Goal: Transaction & Acquisition: Purchase product/service

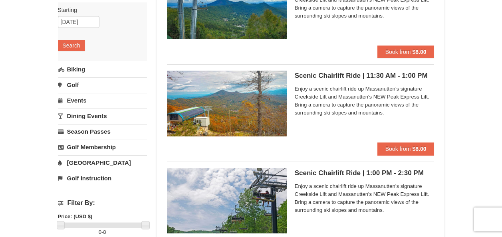
scroll to position [112, 0]
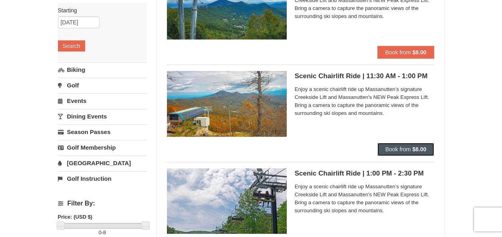
click at [400, 148] on span "Book from" at bounding box center [398, 149] width 26 height 6
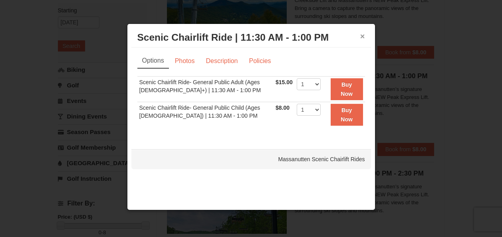
click at [362, 39] on button "×" at bounding box center [362, 36] width 5 height 8
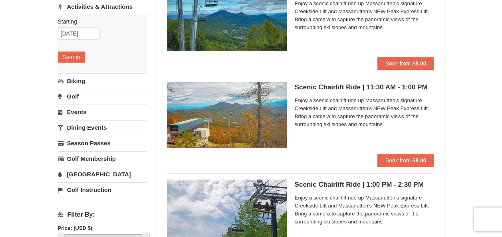
scroll to position [101, 0]
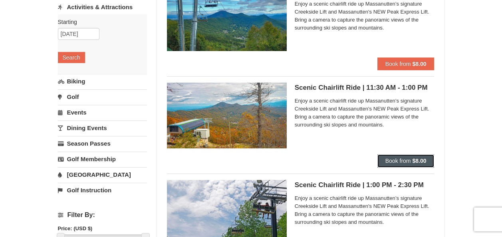
click at [386, 157] on button "Book from $8.00" at bounding box center [405, 160] width 57 height 13
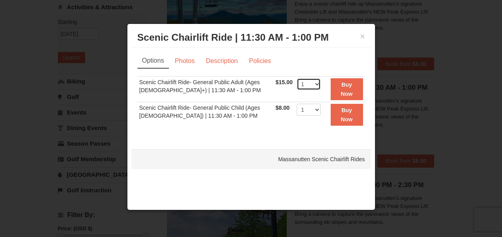
click at [309, 85] on select "1 2 3 4 5 6 7 8 9 10 11 12 13 14 15 16 17 18 19 20 21 22" at bounding box center [309, 84] width 24 height 12
select select "2"
click at [297, 78] on select "1 2 3 4 5 6 7 8 9 10 11 12 13 14 15 16 17 18 19 20 21 22" at bounding box center [309, 84] width 24 height 12
click at [184, 58] on link "Photos" at bounding box center [185, 60] width 30 height 15
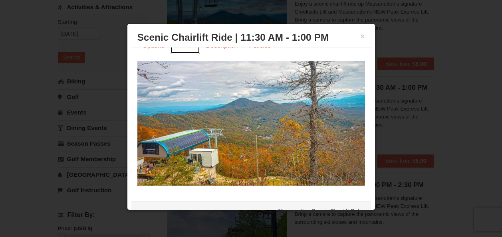
scroll to position [0, 0]
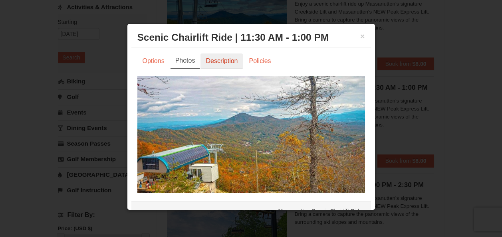
click at [226, 55] on link "Description" at bounding box center [221, 60] width 42 height 15
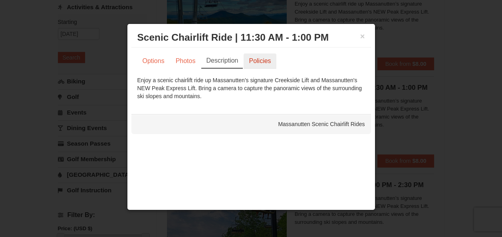
click at [260, 59] on link "Policies" at bounding box center [259, 60] width 32 height 15
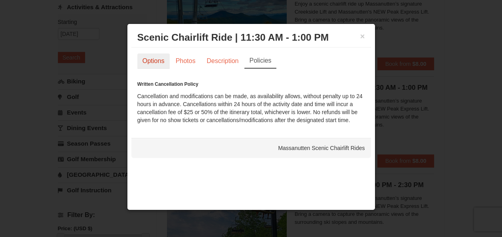
click at [157, 61] on link "Options" at bounding box center [153, 60] width 32 height 15
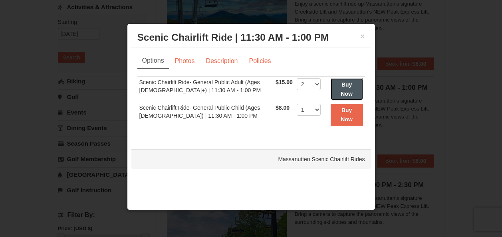
click at [356, 85] on button "Buy Now" at bounding box center [346, 89] width 32 height 22
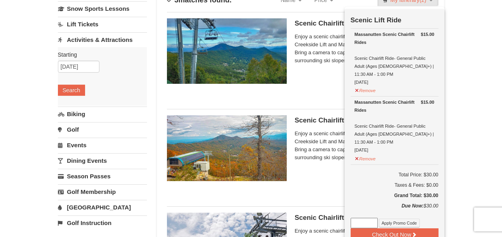
scroll to position [68, 0]
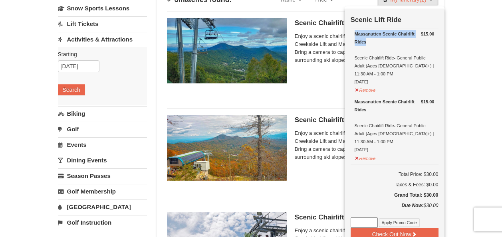
drag, startPoint x: 384, startPoint y: 44, endPoint x: 351, endPoint y: 34, distance: 34.0
click at [351, 34] on td "$15.00 Massanutten Scenic Chairlift Rides Scenic Chairlift Ride- General Public…" at bounding box center [394, 62] width 88 height 68
copy div "Massanutten Scenic Chairlift Rides"
click at [365, 218] on input at bounding box center [363, 223] width 27 height 10
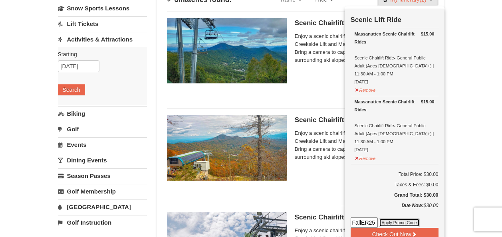
click at [393, 218] on button "Apply Promo Code" at bounding box center [399, 222] width 41 height 9
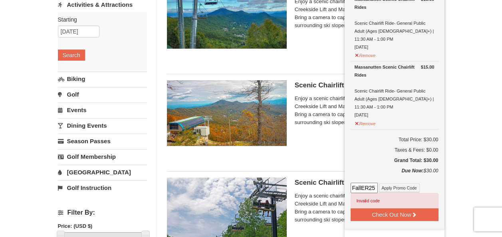
click at [364, 183] on input "FallER25" at bounding box center [363, 188] width 27 height 10
paste input "25OffSkiHS"
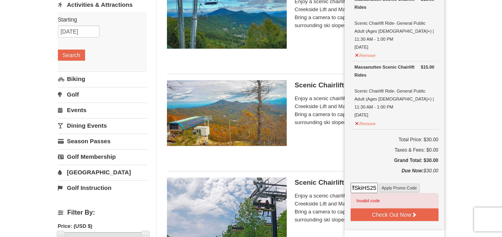
type input "25OffSkiHS25"
click at [400, 184] on button "Apply Promo Code" at bounding box center [399, 188] width 41 height 9
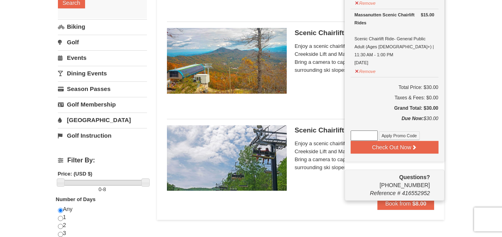
scroll to position [106, 0]
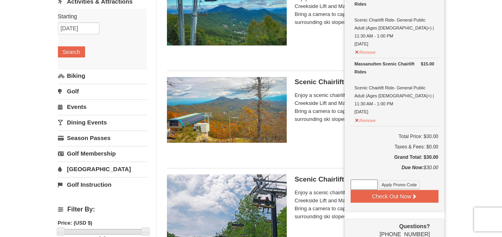
click at [358, 180] on input at bounding box center [363, 185] width 27 height 10
paste input "25OffSkiHS25"
type input "25OffSkiHS25"
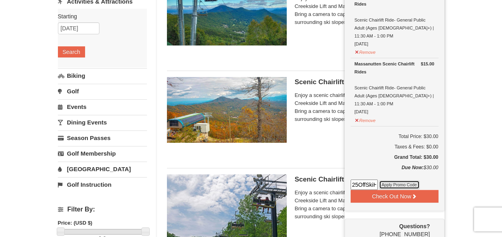
click at [397, 180] on button "Apply Promo Code" at bounding box center [399, 184] width 41 height 9
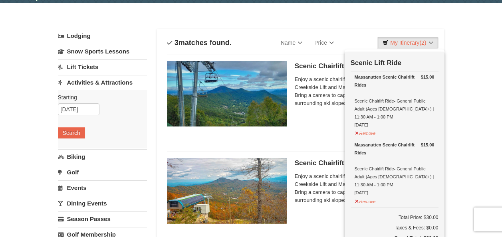
scroll to position [58, 0]
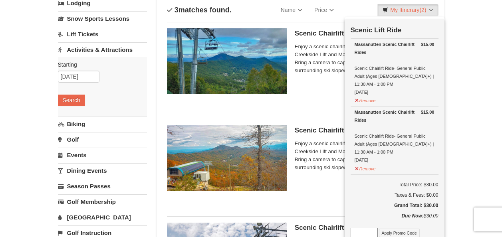
click at [362, 228] on input at bounding box center [363, 233] width 27 height 10
paste input "25OffSkiHS25"
type input "25OffSkiHS25"
click at [403, 229] on button "Apply Promo Code" at bounding box center [399, 233] width 41 height 9
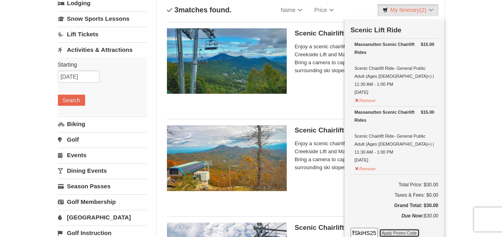
scroll to position [0, 0]
click at [371, 228] on input at bounding box center [363, 233] width 27 height 10
paste input "SWING50IN24"
type input "SWING50IN24"
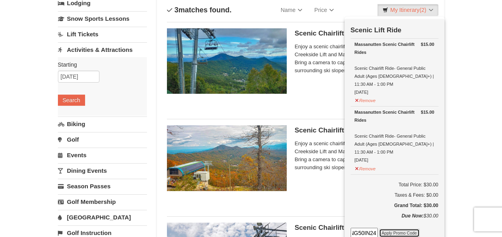
scroll to position [0, 0]
click at [392, 229] on button "Apply Promo Code" at bounding box center [399, 233] width 41 height 9
click at [360, 228] on input at bounding box center [363, 233] width 27 height 10
paste input "PBSTAYANDPLAY"
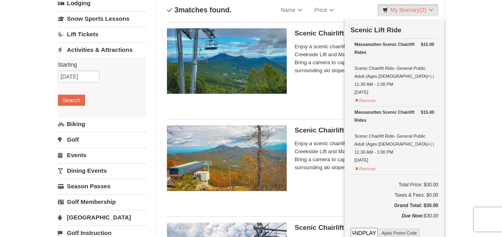
type input "PBSTAYANDPLAY"
click at [393, 229] on button "Apply Promo Code" at bounding box center [399, 233] width 41 height 9
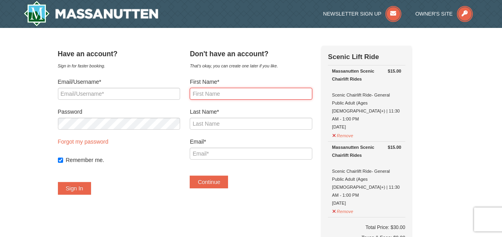
click at [232, 93] on input "First Name*" at bounding box center [251, 94] width 122 height 12
type input "Adonai"
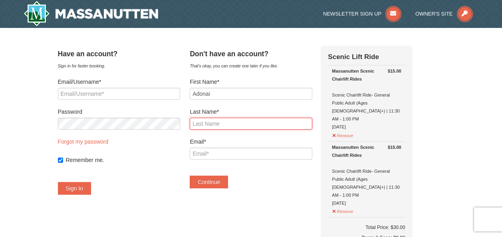
type input "Brown"
type input "firstfruits16@yahoo.com"
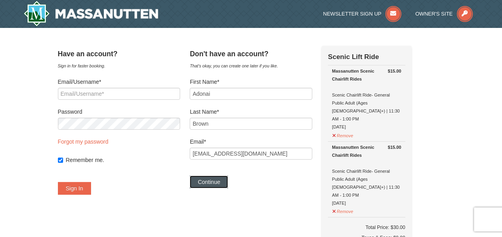
click at [228, 180] on button "Continue" at bounding box center [209, 182] width 38 height 13
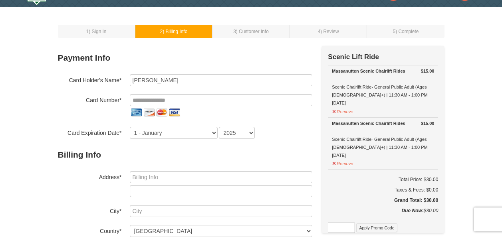
scroll to position [23, 0]
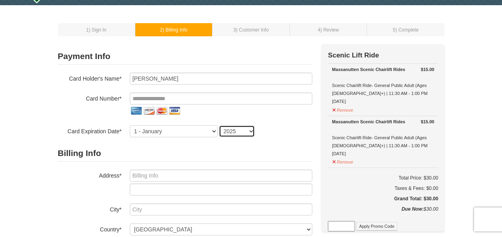
click at [247, 130] on select "2025 2026 2027 2028 2029 2030 2031 2032 2033 2034" at bounding box center [237, 131] width 36 height 12
select select "2027"
click at [219, 125] on select "2025 2026 2027 2028 2029 2030 2031 2032 2033 2034" at bounding box center [237, 131] width 36 height 12
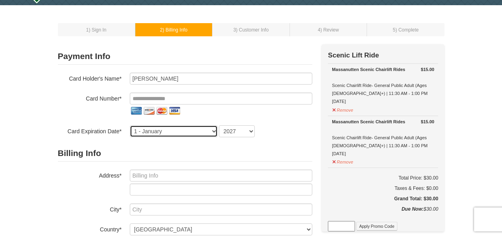
click at [200, 134] on select "1 - January 2 - February 3 - March 4 - April 5 - May 6 - June 7 - July 8 - Augu…" at bounding box center [174, 131] width 88 height 12
select select "8"
click at [130, 125] on select "1 - January 2 - February 3 - March 4 - April 5 - May 6 - June 7 - July 8 - Augu…" at bounding box center [174, 131] width 88 height 12
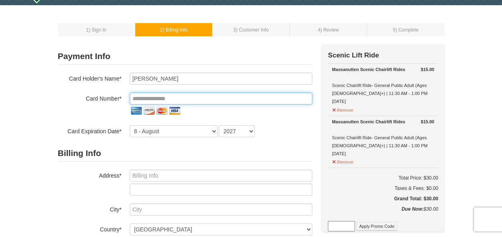
click at [172, 97] on input "tel" at bounding box center [221, 99] width 182 height 12
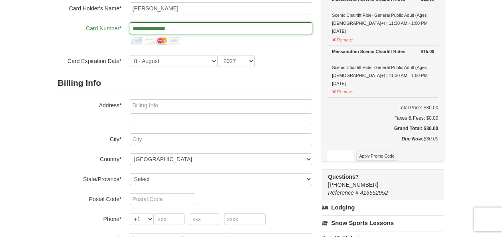
scroll to position [93, 0]
type input "**********"
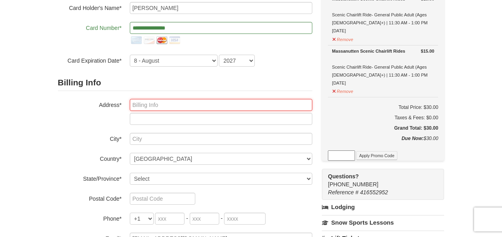
click at [163, 102] on input "text" at bounding box center [221, 105] width 182 height 12
type input "631 Palestine Road Chester, IL 62233"
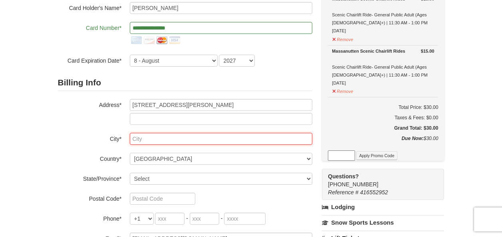
type input "[PERSON_NAME]"
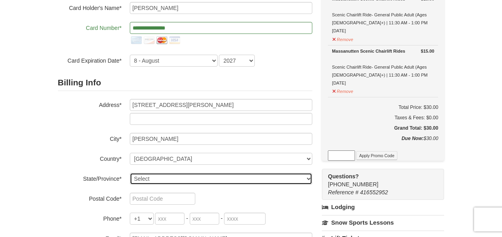
select select "IL"
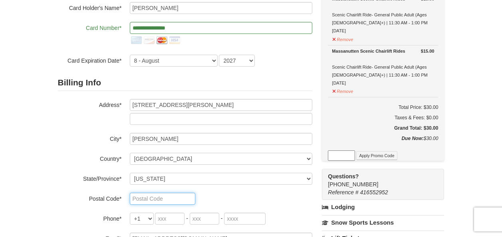
type input "62233"
type input "618"
type input "581"
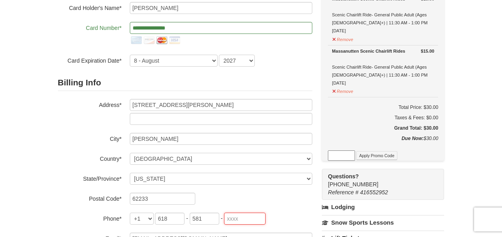
type input "6030"
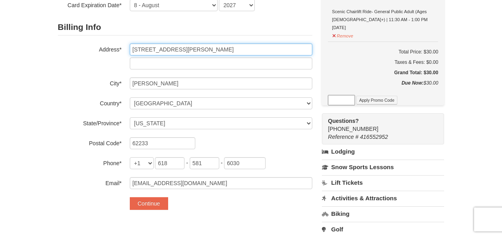
scroll to position [155, 0]
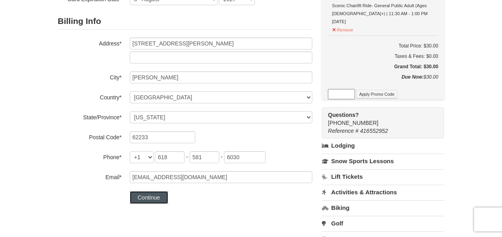
click at [142, 194] on button "Continue" at bounding box center [149, 197] width 38 height 13
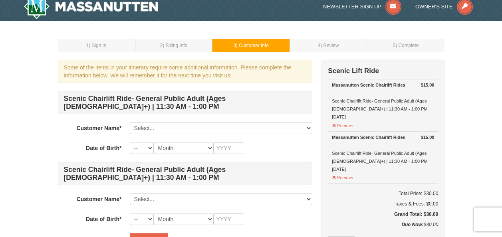
scroll to position [8, 0]
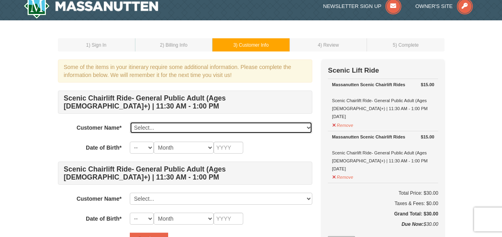
click at [221, 125] on select "Select... Adonai Brown Add New..." at bounding box center [221, 128] width 182 height 12
select select "28353586"
click at [130, 122] on select "Select... Adonai Brown Add New..." at bounding box center [221, 128] width 182 height 12
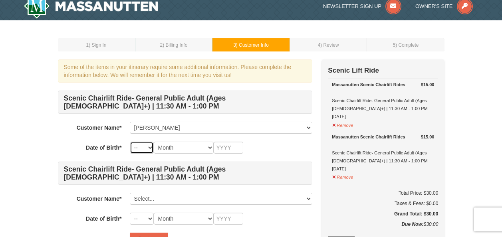
click at [148, 150] on select "-- 01 02 03 04 05 06 07 08 09 10 11 12 13 14 15 16 17 18 19 20 21 22 23 24 25 2…" at bounding box center [142, 148] width 24 height 12
click at [130, 142] on select "-- 01 02 03 04 05 06 07 08 09 10 11 12 13 14 15 16 17 18 19 20 21 22 23 24 25 2…" at bounding box center [142, 148] width 24 height 12
click at [179, 149] on select "Month January February March April May June July August September October Novem…" at bounding box center [184, 148] width 60 height 12
click at [148, 147] on select "-- 01 02 03 04 05 06 07 08 09 10 11 12 13 14 15 16 17 18 19 20 21 22 23 24 25 2…" at bounding box center [142, 148] width 24 height 12
select select "13"
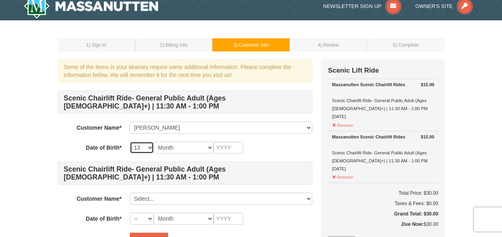
click at [130, 142] on select "-- 01 02 03 04 05 06 07 08 09 10 11 12 13 14 15 16 17 18 19 20 21 22 23 24 25 2…" at bounding box center [142, 148] width 24 height 12
click at [177, 150] on select "Month January February March April May June July August September October Novem…" at bounding box center [184, 148] width 60 height 12
select select "10"
click at [154, 142] on select "Month January February March April May June July August September October Novem…" at bounding box center [184, 148] width 60 height 12
click at [220, 146] on input "text" at bounding box center [229, 148] width 30 height 12
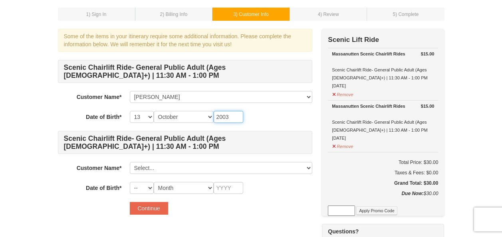
scroll to position [61, 0]
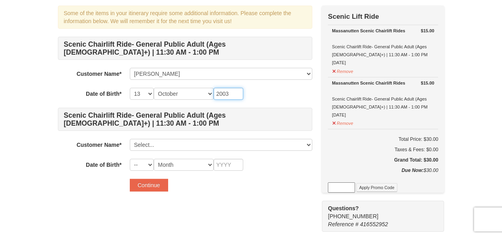
type input "2003"
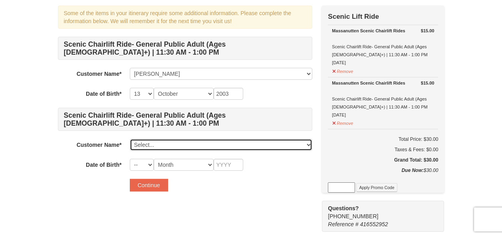
click at [182, 143] on select "Select... Adonai Brown Add New..." at bounding box center [221, 145] width 182 height 12
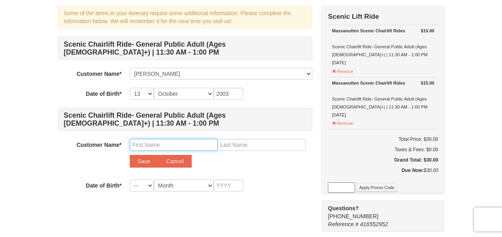
click at [143, 148] on input "text" at bounding box center [174, 145] width 88 height 12
type input "Joshua"
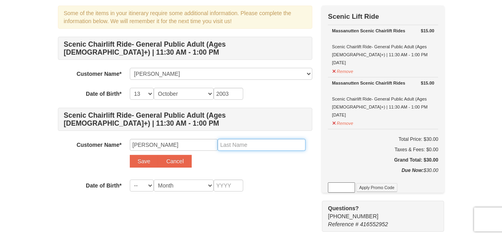
click at [222, 144] on input "text" at bounding box center [262, 145] width 88 height 12
type input "Madeti"
click at [143, 190] on select "-- 01 02 03 04 05 06 07 08 09 10 11 12 13 14 15 16 17 18 19 20 21 22 23 24 25 2…" at bounding box center [142, 186] width 24 height 12
select select "16"
click at [130, 180] on select "-- 01 02 03 04 05 06 07 08 09 10 11 12 13 14 15 16 17 18 19 20 21 22 23 24 25 2…" at bounding box center [142, 186] width 24 height 12
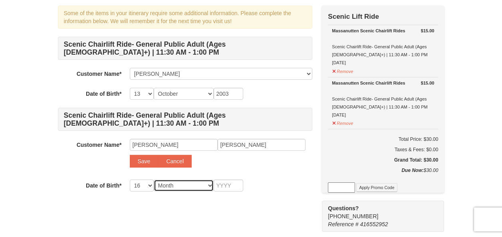
click at [178, 183] on select "Month January February March April May June July August September October Novem…" at bounding box center [184, 186] width 60 height 12
select select "09"
click at [154, 180] on select "Month January February March April May June July August September October Novem…" at bounding box center [184, 186] width 60 height 12
click at [226, 184] on input "text" at bounding box center [229, 186] width 30 height 12
type input "2002"
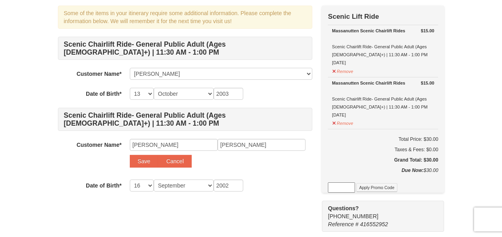
click at [235, 217] on div "Some of the items in your itinerary require some additional information. Please…" at bounding box center [185, 113] width 254 height 215
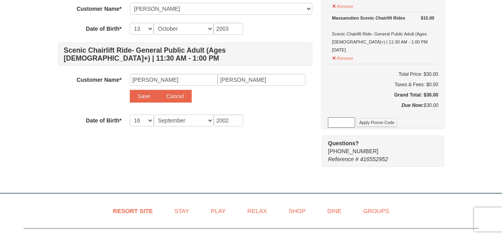
scroll to position [26, 0]
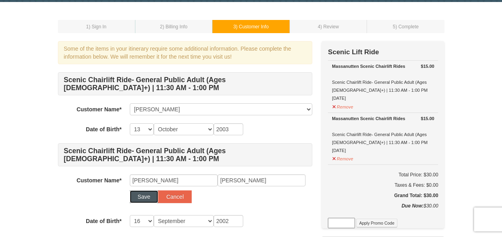
click at [145, 195] on button "Save" at bounding box center [144, 196] width 29 height 13
select select
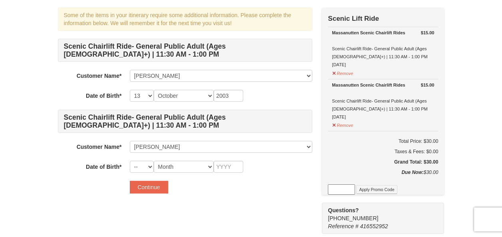
scroll to position [60, 0]
click at [146, 165] on select "-- 01 02 03 04 05 06 07 08 09 10 11 12 13 14 15 16 17 18 19 20 21 22 23 24 25 2…" at bounding box center [142, 166] width 24 height 12
select select "16"
click at [130, 160] on select "-- 01 02 03 04 05 06 07 08 09 10 11 12 13 14 15 16 17 18 19 20 21 22 23 24 25 2…" at bounding box center [142, 166] width 24 height 12
click at [188, 165] on select "Month January February March April May June July August September October Novem…" at bounding box center [184, 166] width 60 height 12
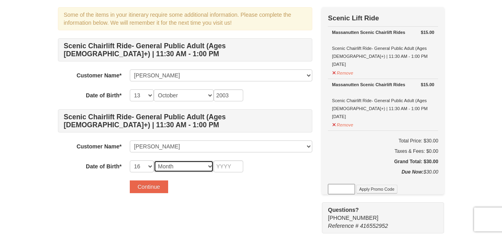
select select "09"
click at [154, 160] on select "Month January February March April May June July August September October Novem…" at bounding box center [184, 166] width 60 height 12
click at [225, 167] on input "text" at bounding box center [229, 166] width 30 height 12
type input "2002"
click at [220, 200] on div "Some of the items in your itinerary require some additional information. Please…" at bounding box center [185, 104] width 254 height 194
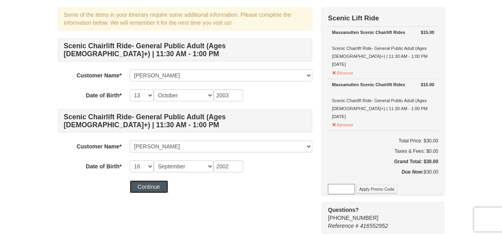
click at [154, 189] on button "Continue" at bounding box center [149, 186] width 38 height 13
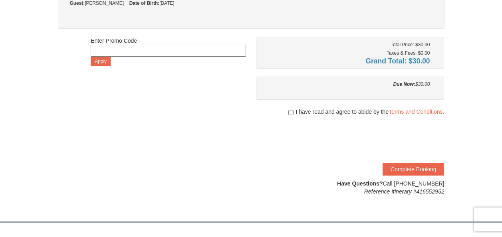
scroll to position [158, 0]
click at [289, 112] on input "checkbox" at bounding box center [290, 113] width 5 height 6
checkbox input "true"
click at [409, 171] on button "Complete Booking" at bounding box center [412, 169] width 61 height 13
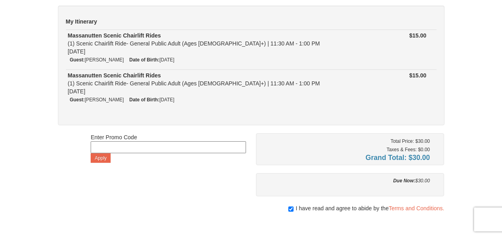
scroll to position [0, 0]
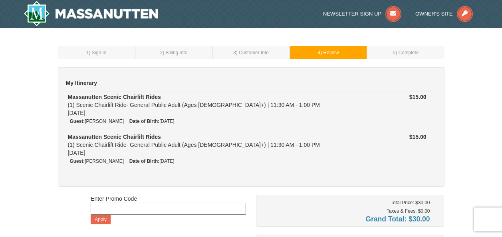
click at [118, 49] on td "1 ) Sign In" at bounding box center [96, 52] width 77 height 13
click at [233, 53] on small "3 ) Customer Info" at bounding box center [251, 53] width 36 height 6
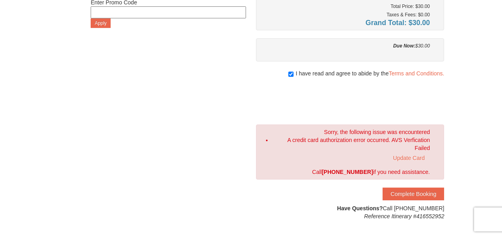
scroll to position [198, 0]
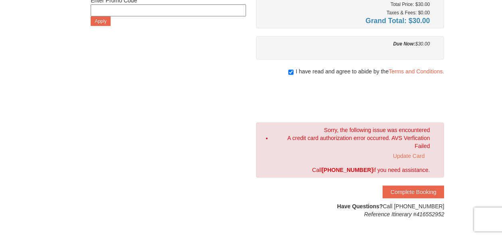
click at [373, 140] on li "A credit card authorization error occurred. AVS Verfication Failed Update Card" at bounding box center [351, 148] width 158 height 28
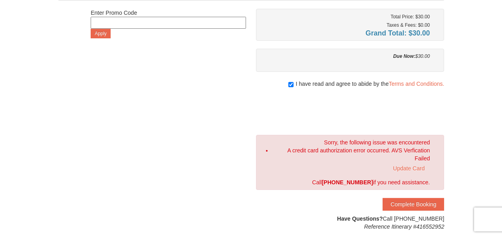
scroll to position [181, 0]
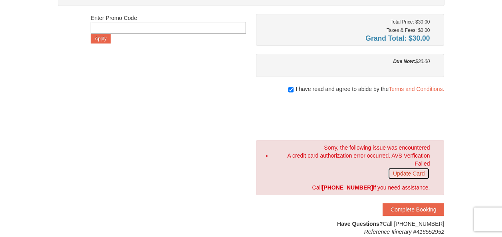
click at [413, 173] on link "Update Card" at bounding box center [409, 174] width 42 height 12
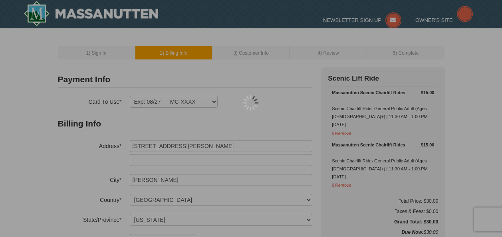
select select "IL"
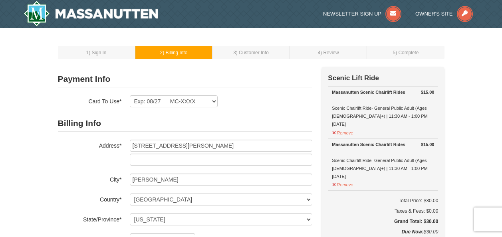
click at [217, 102] on div "Exp: 08/27 MC-XXXX New Card Are you sure you want to remove this card? No Yes" at bounding box center [221, 101] width 182 height 12
click at [212, 99] on select "Exp: 08/27 MC-XXXX New Card" at bounding box center [174, 101] width 88 height 12
click at [266, 100] on div "Exp: 08/27 MC-XXXX New Card Are you sure you want to remove this card? No Yes" at bounding box center [221, 101] width 182 height 12
click at [211, 102] on select "Exp: 08/27 MC-XXXX New Card" at bounding box center [174, 101] width 88 height 12
select select
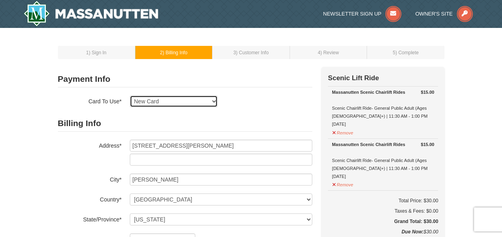
click at [130, 95] on select "Exp: 08/27 MC-XXXX New Card" at bounding box center [174, 101] width 88 height 12
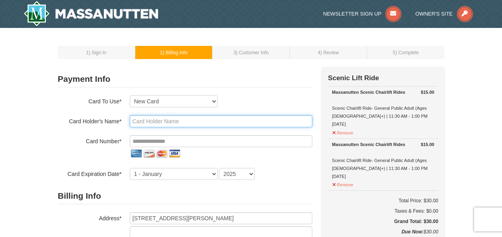
click at [177, 121] on input "text" at bounding box center [221, 121] width 182 height 12
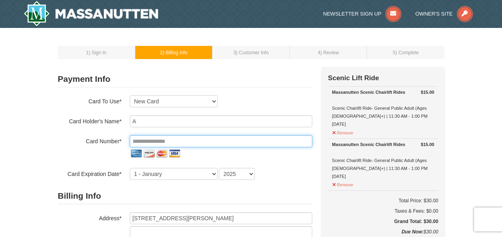
click at [133, 140] on input "tel" at bounding box center [221, 141] width 182 height 12
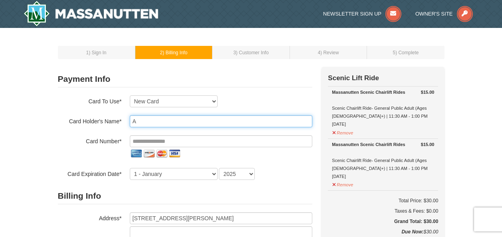
click at [140, 120] on input "A" at bounding box center [221, 121] width 182 height 12
type input "[PERSON_NAME]"
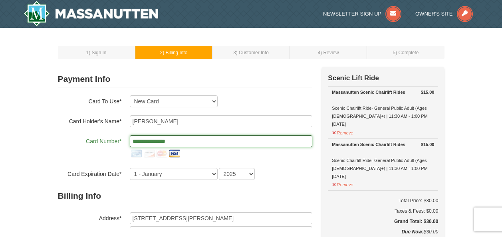
type input "**********"
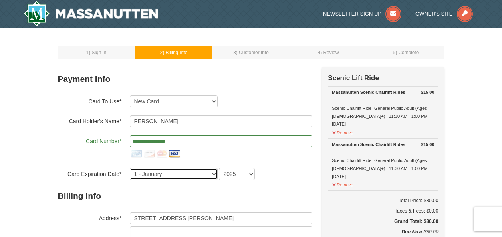
click at [198, 177] on select "1 - [DATE] - [DATE] - [DATE] - [DATE] - [DATE] - [DATE] - [DATE] - [DATE] - [DA…" at bounding box center [174, 174] width 88 height 12
select select "6"
click at [130, 168] on select "1 - [DATE] - [DATE] - [DATE] - [DATE] - [DATE] - [DATE] - [DATE] - [DATE] - [DA…" at bounding box center [174, 174] width 88 height 12
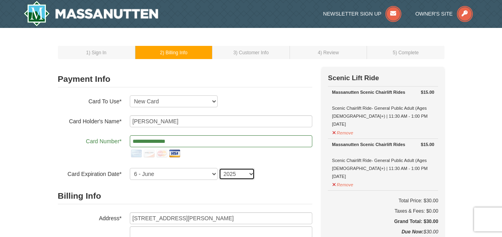
click at [239, 172] on select "2025 2026 2027 2028 2029 2030 2031 2032 2033 2034" at bounding box center [237, 174] width 36 height 12
select select "2030"
click at [219, 168] on select "2025 2026 2027 2028 2029 2030 2031 2032 2033 2034" at bounding box center [237, 174] width 36 height 12
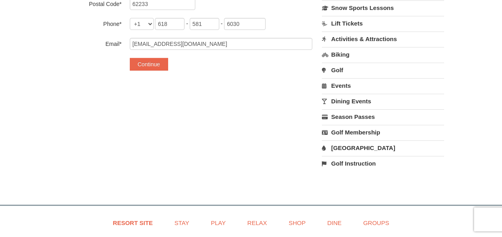
scroll to position [308, 0]
click at [159, 68] on button "Continue" at bounding box center [149, 64] width 38 height 13
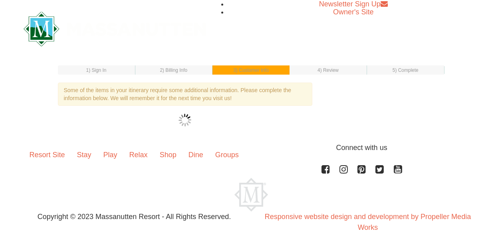
select select "13"
select select "10"
select select "16"
select select "09"
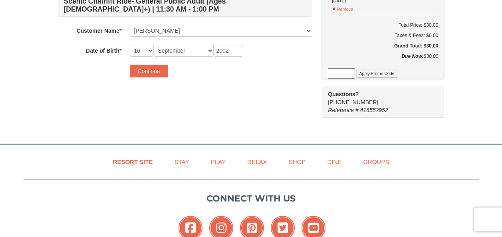
scroll to position [176, 0]
click at [151, 73] on button "Continue" at bounding box center [149, 70] width 38 height 13
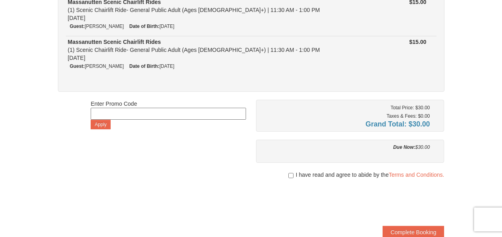
scroll to position [121, 0]
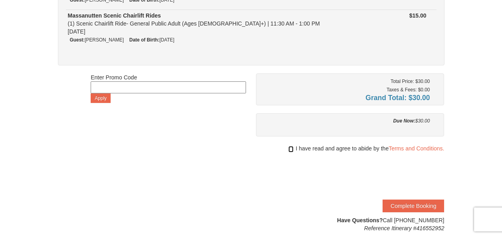
click at [291, 147] on input "checkbox" at bounding box center [290, 149] width 5 height 6
checkbox input "true"
click at [406, 208] on button "Complete Booking" at bounding box center [412, 206] width 61 height 13
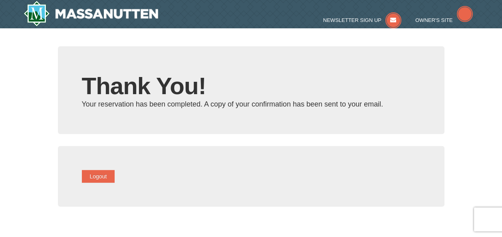
type input "firstfruits16@yahoo.com"
